Goal: Information Seeking & Learning: Understand process/instructions

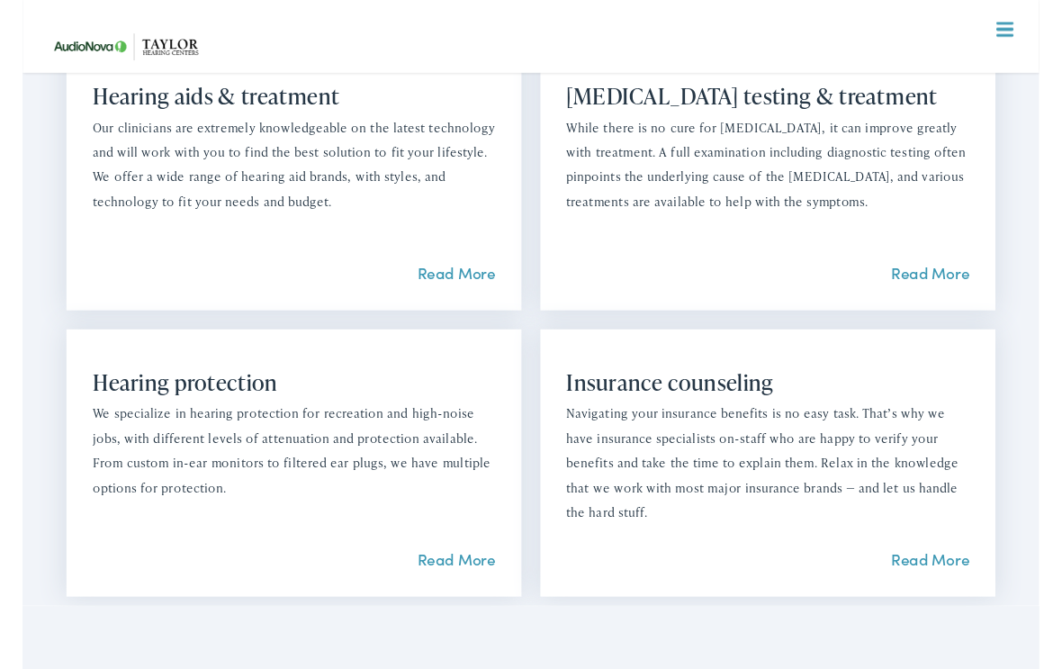
scroll to position [1820, 0]
click at [941, 594] on link "Read More" at bounding box center [948, 582] width 82 height 22
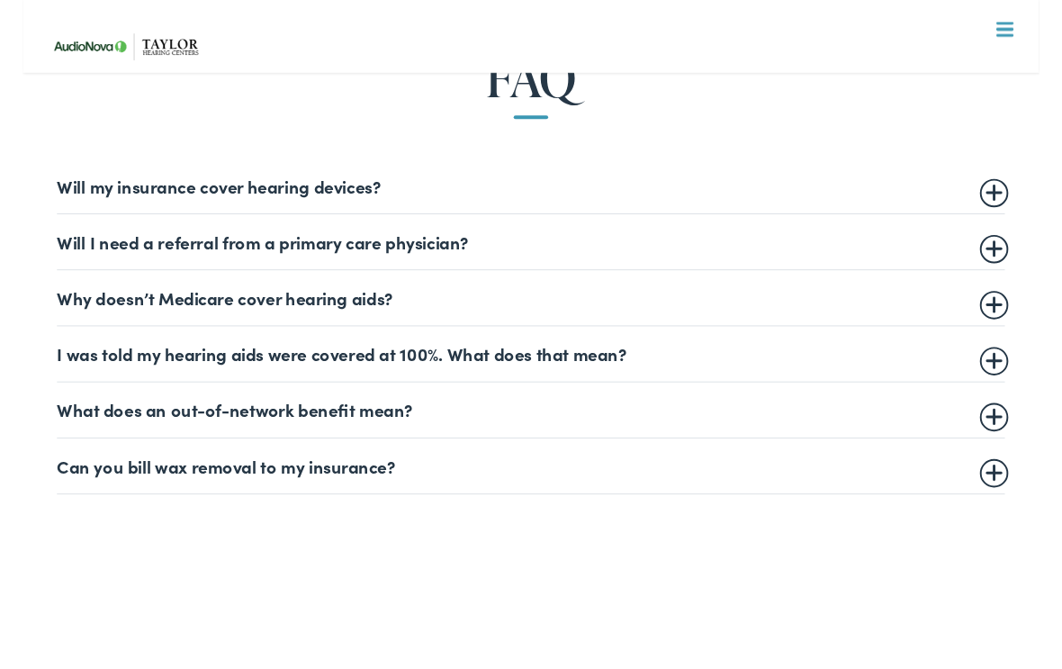
scroll to position [1015, 0]
click at [1014, 200] on summary "Will my insurance cover hearing devices?" at bounding box center [531, 194] width 990 height 22
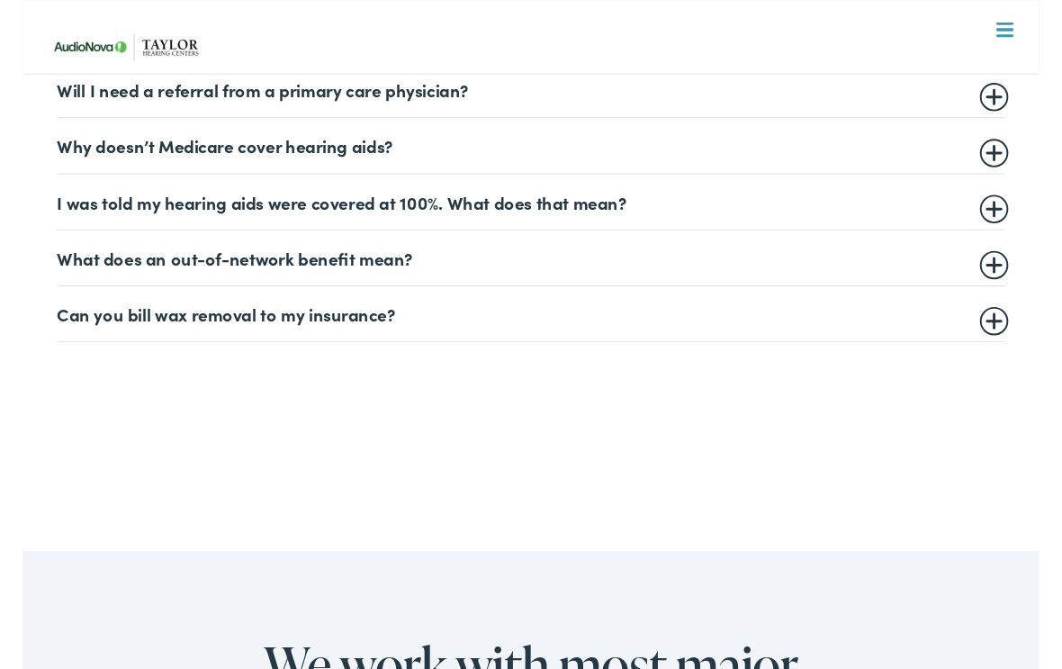
scroll to position [1281, 0]
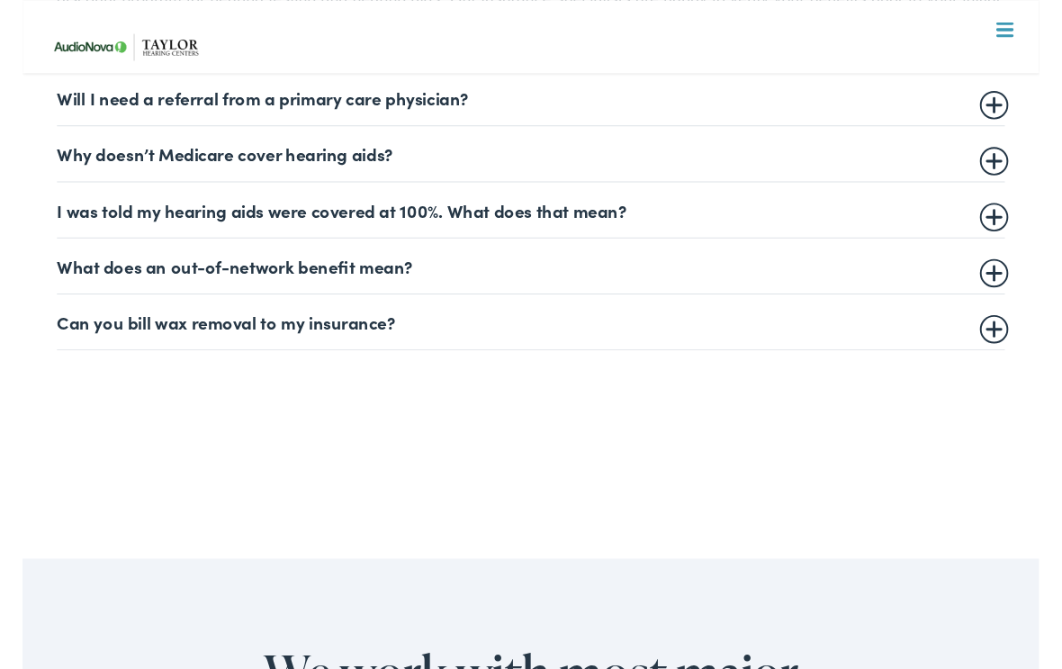
click at [1023, 340] on summary "Can you bill wax removal to my insurance?" at bounding box center [531, 336] width 990 height 22
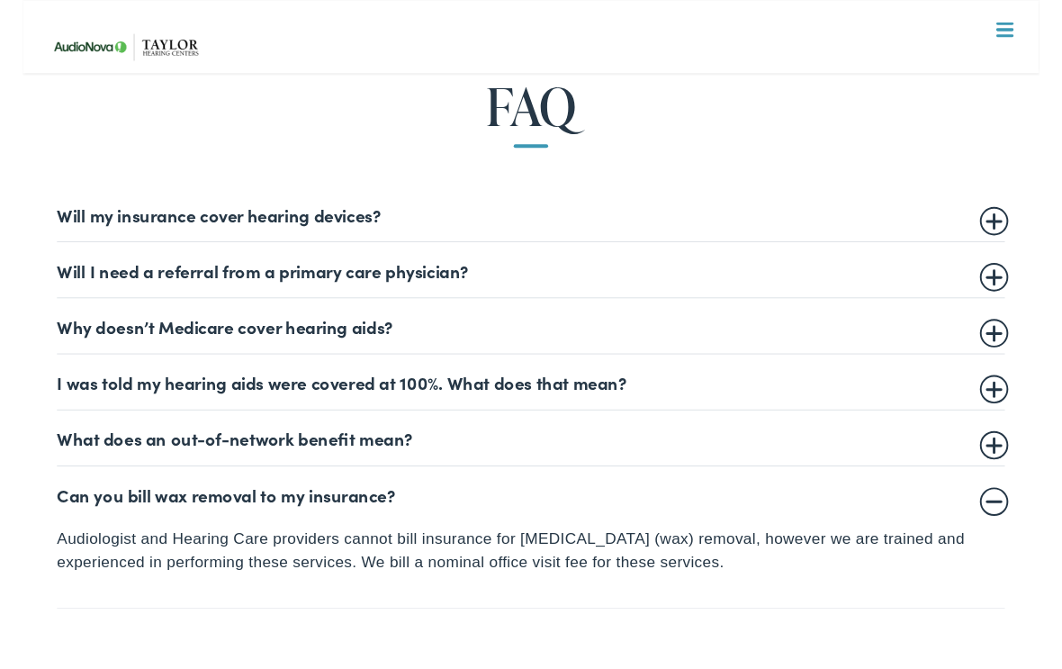
scroll to position [984, 0]
click at [1024, 346] on summary "Why doesn’t Medicare cover hearing aids?" at bounding box center [531, 341] width 990 height 22
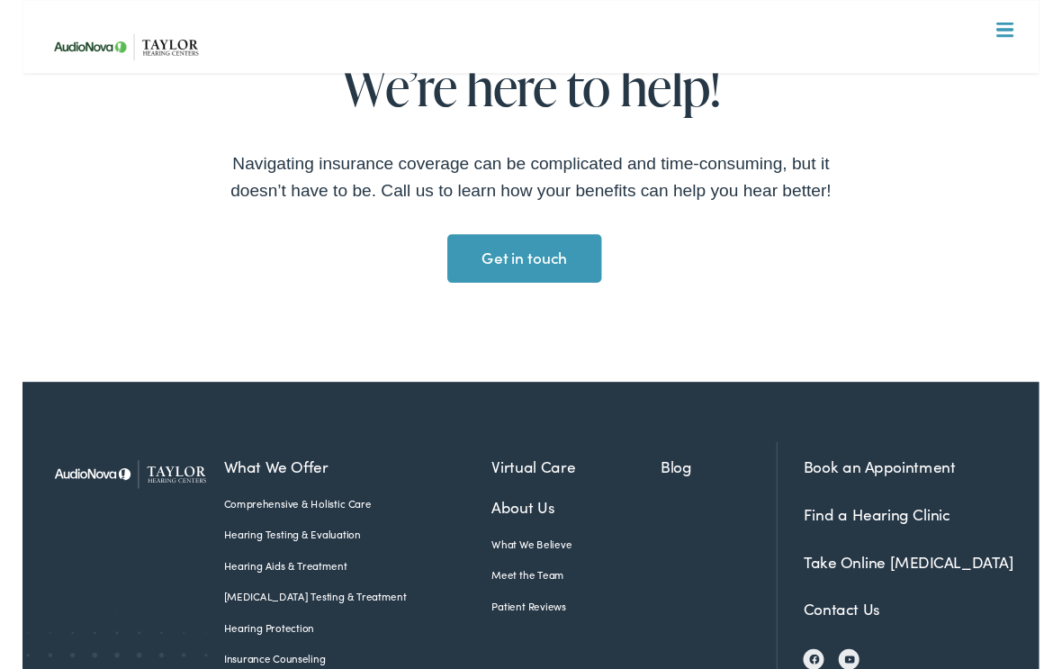
scroll to position [3134, 0]
click at [531, 296] on link "Get in touch Get in touch" at bounding box center [524, 271] width 160 height 50
